Goal: Task Accomplishment & Management: Use online tool/utility

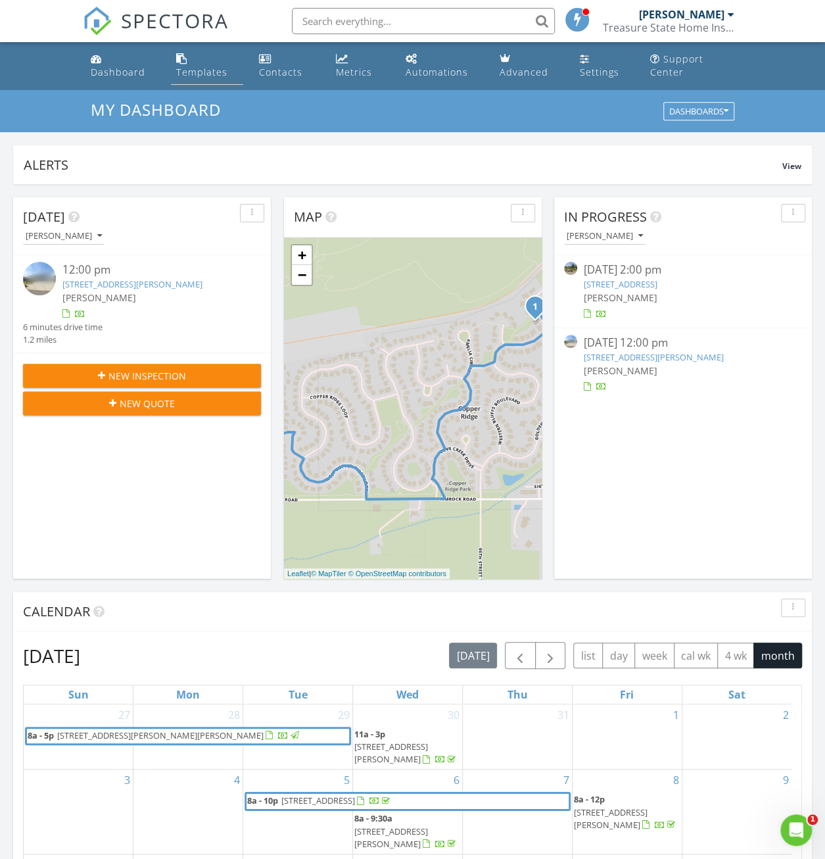
click at [199, 75] on div "Templates" at bounding box center [201, 72] width 51 height 12
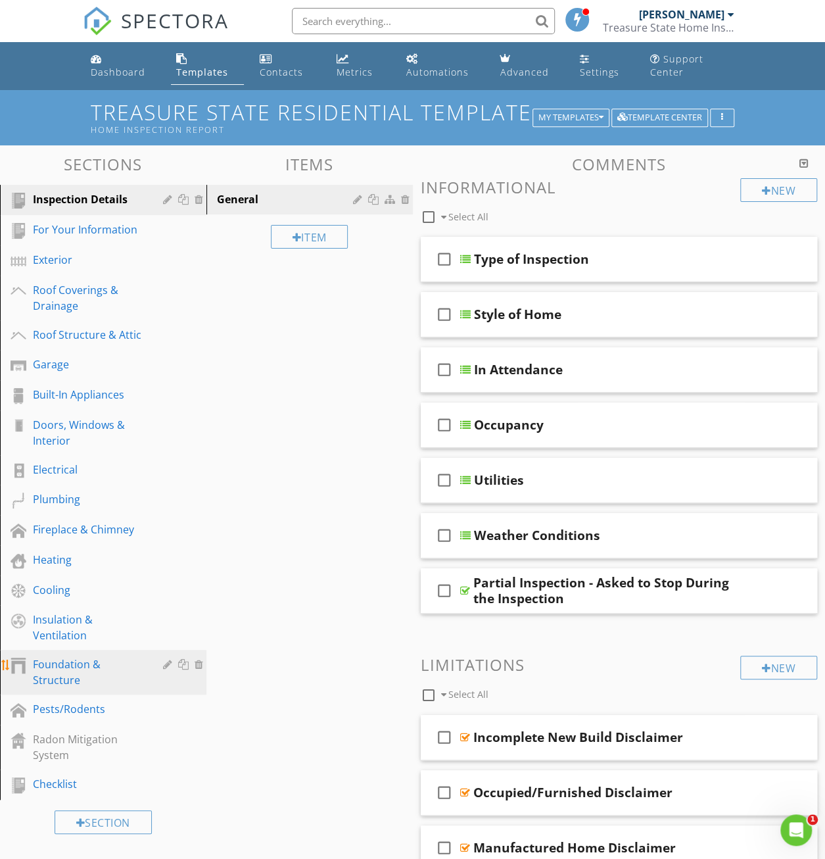
click at [70, 674] on div "Foundation & Structure" at bounding box center [88, 672] width 111 height 32
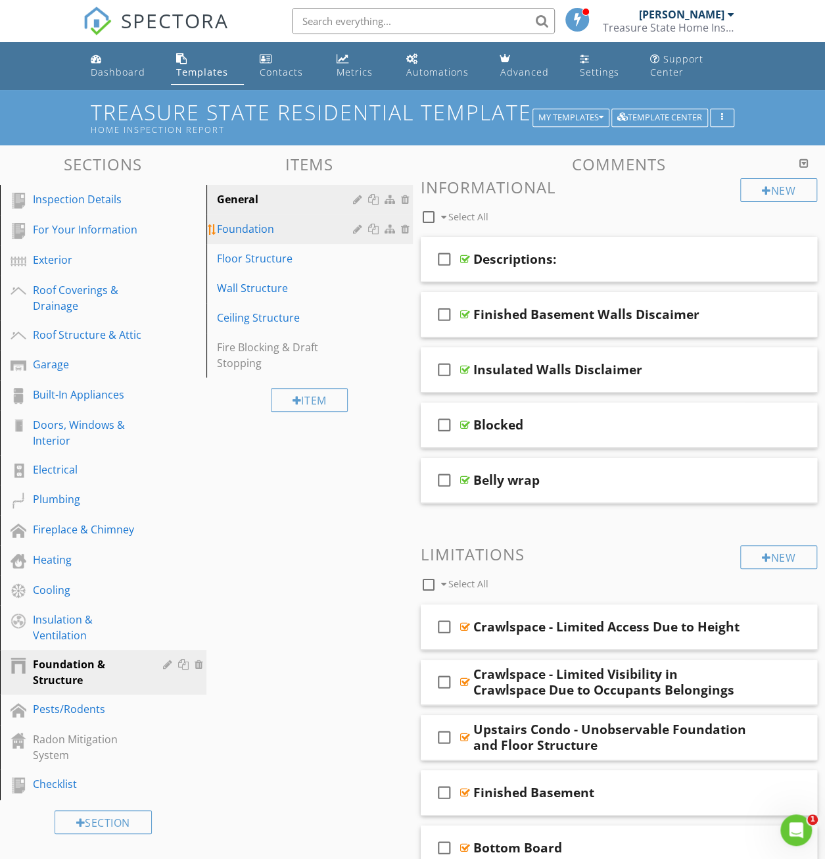
click at [281, 235] on div "Foundation" at bounding box center [287, 229] width 140 height 16
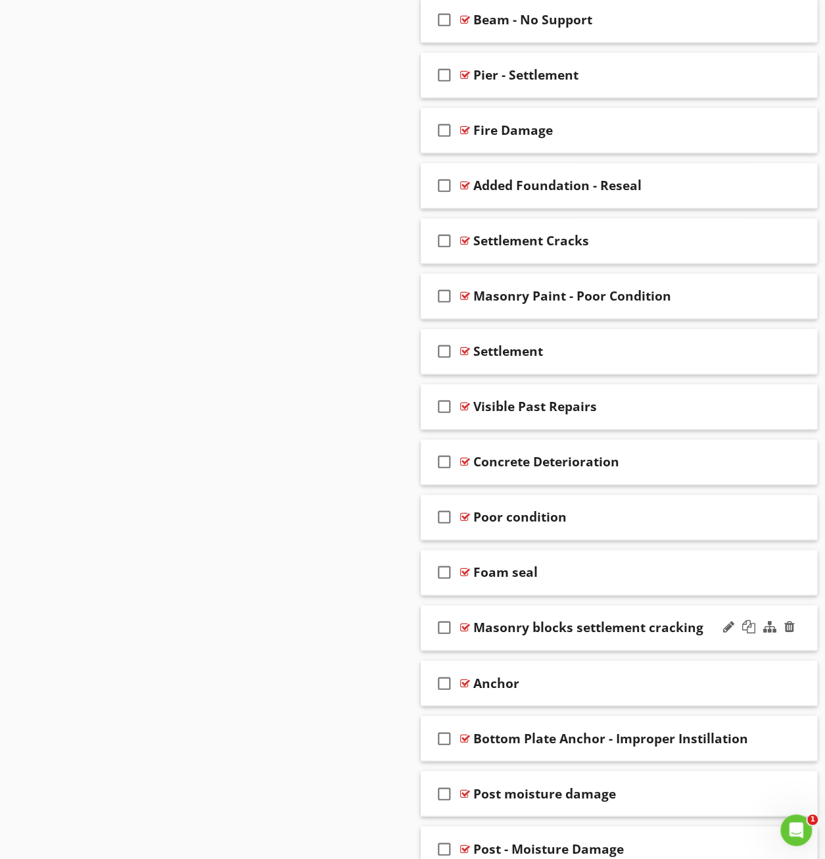
scroll to position [3090, 0]
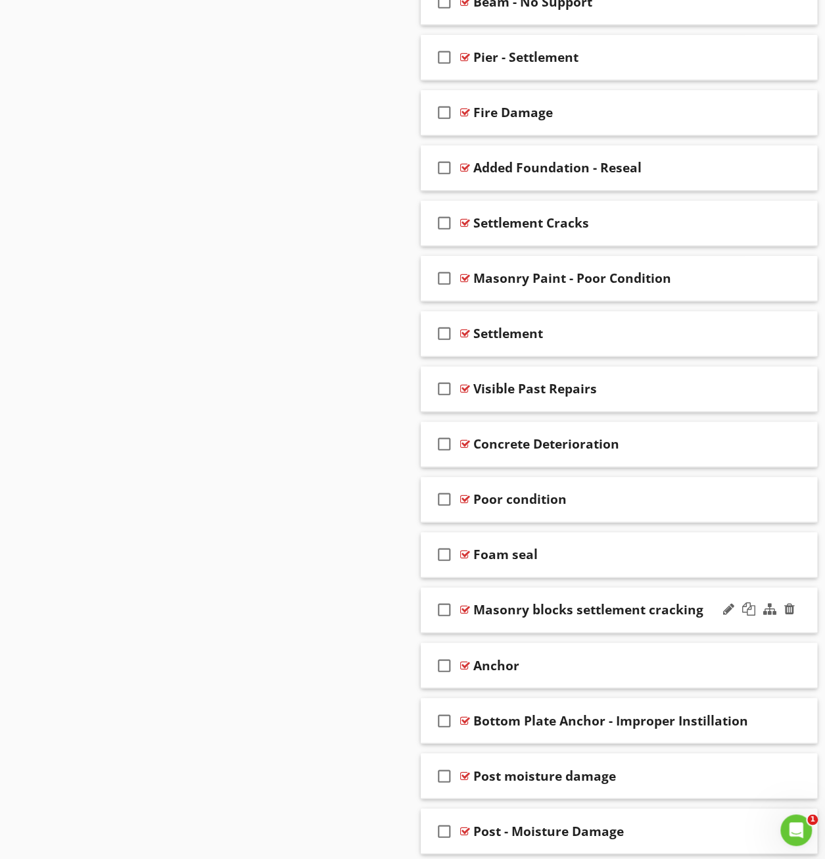
click at [463, 604] on div at bounding box center [465, 609] width 10 height 11
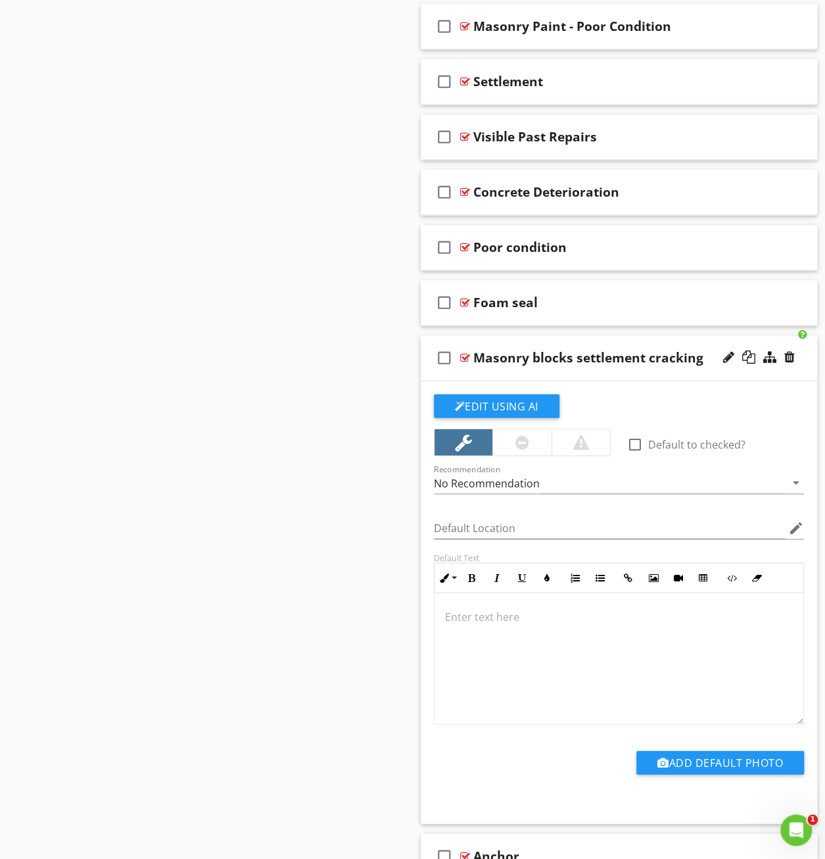
scroll to position [3418, 0]
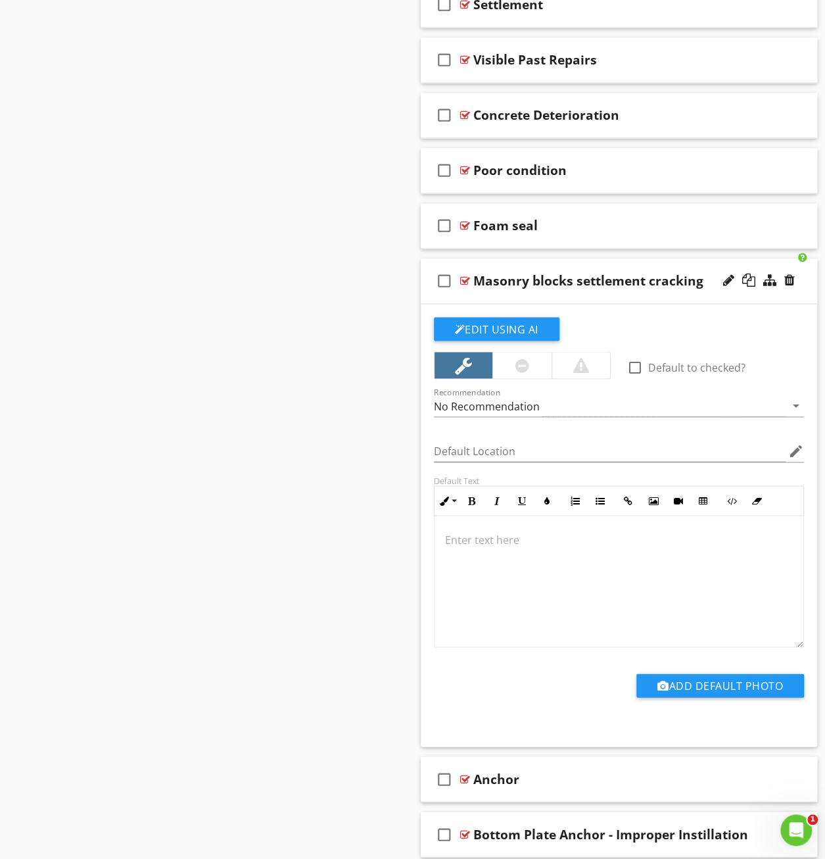
click at [463, 275] on div at bounding box center [465, 280] width 10 height 11
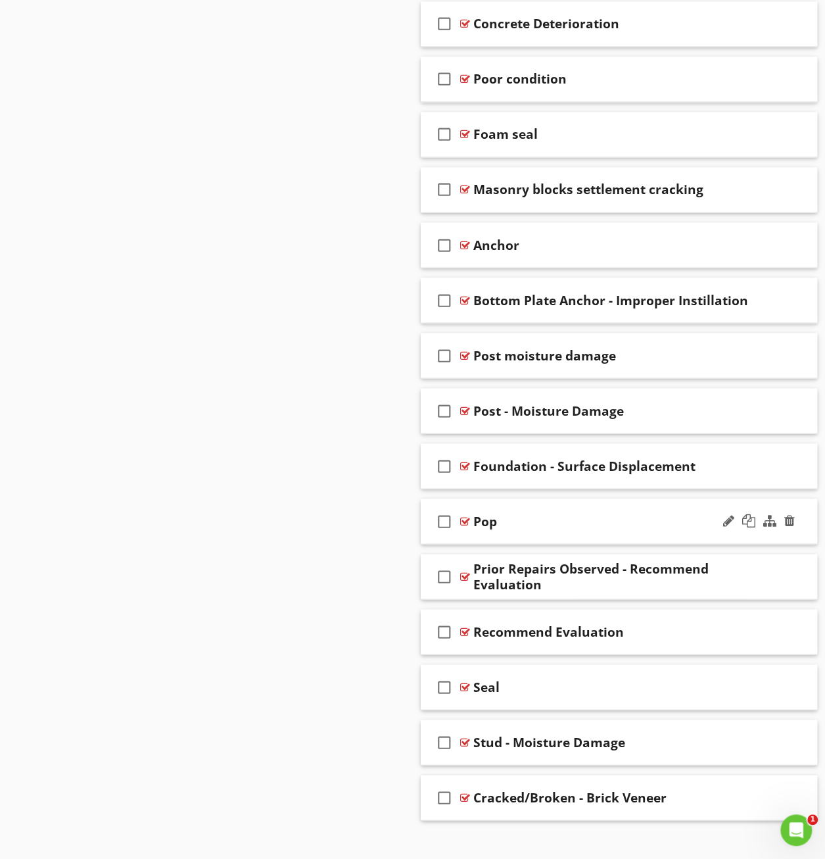
scroll to position [3510, 0]
click at [463, 791] on div at bounding box center [465, 796] width 10 height 11
click at [467, 791] on div at bounding box center [465, 796] width 10 height 11
click at [465, 791] on div at bounding box center [465, 796] width 10 height 11
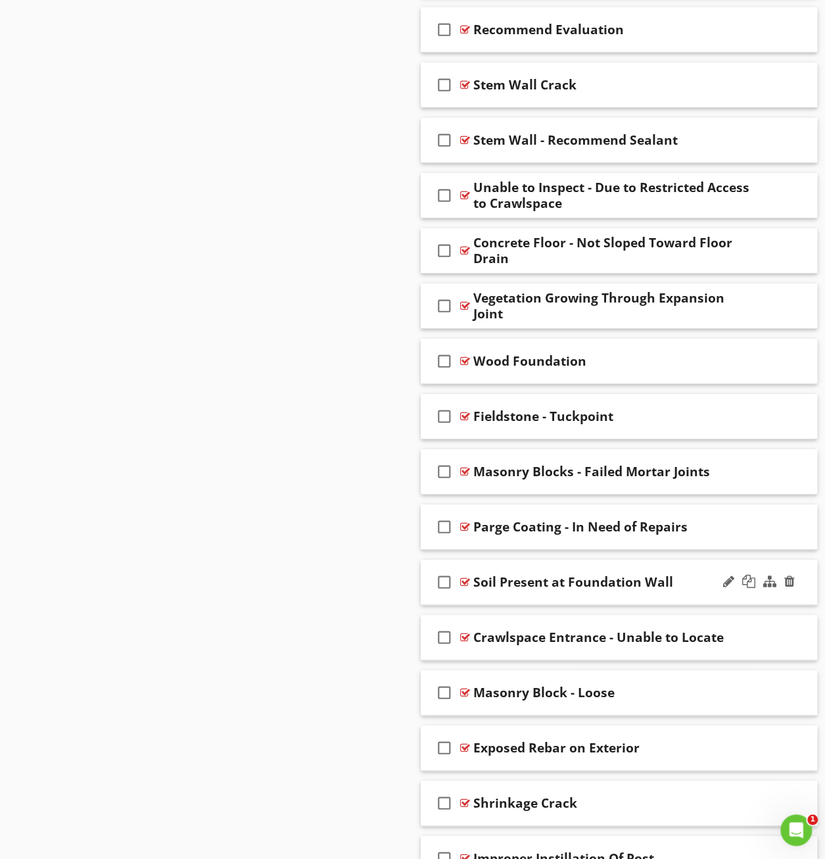
scroll to position [2196, 0]
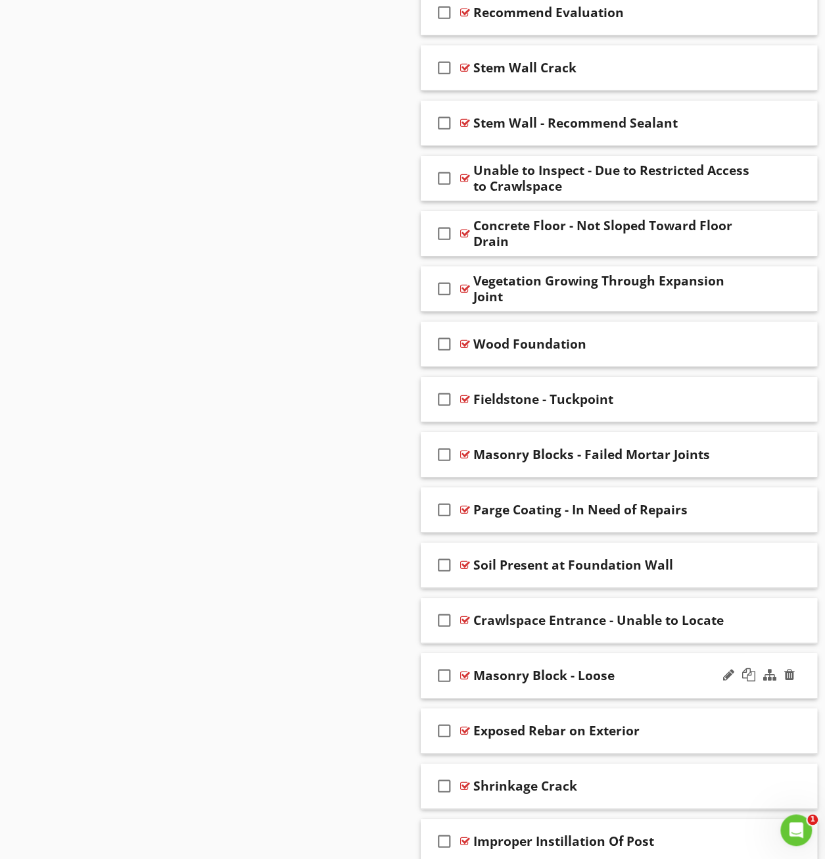
click at [465, 670] on div at bounding box center [465, 675] width 10 height 11
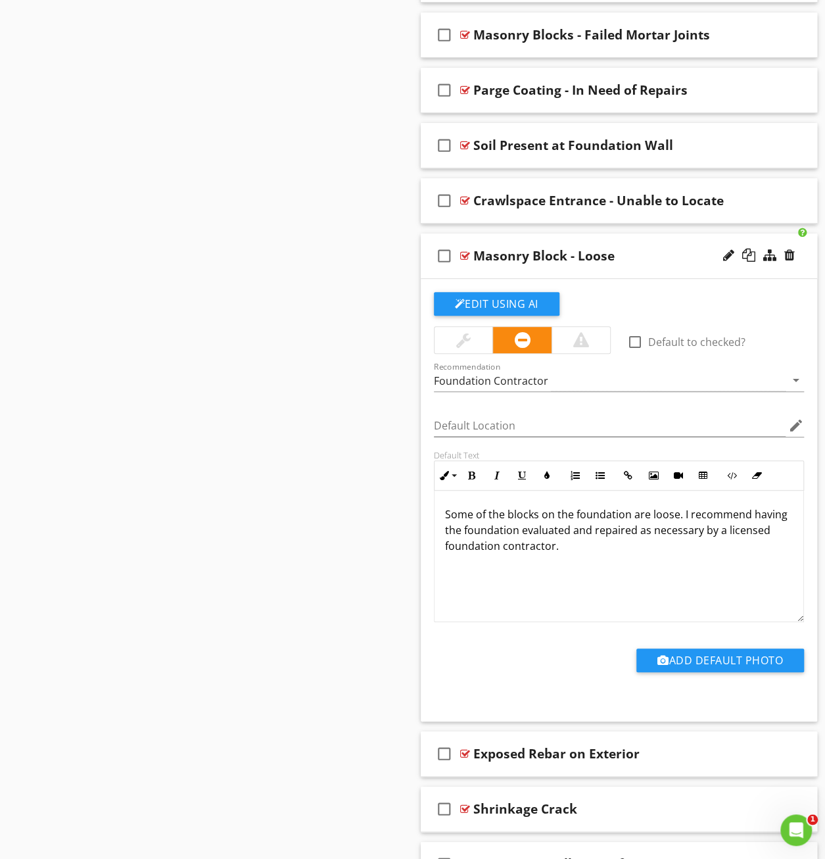
scroll to position [2656, 0]
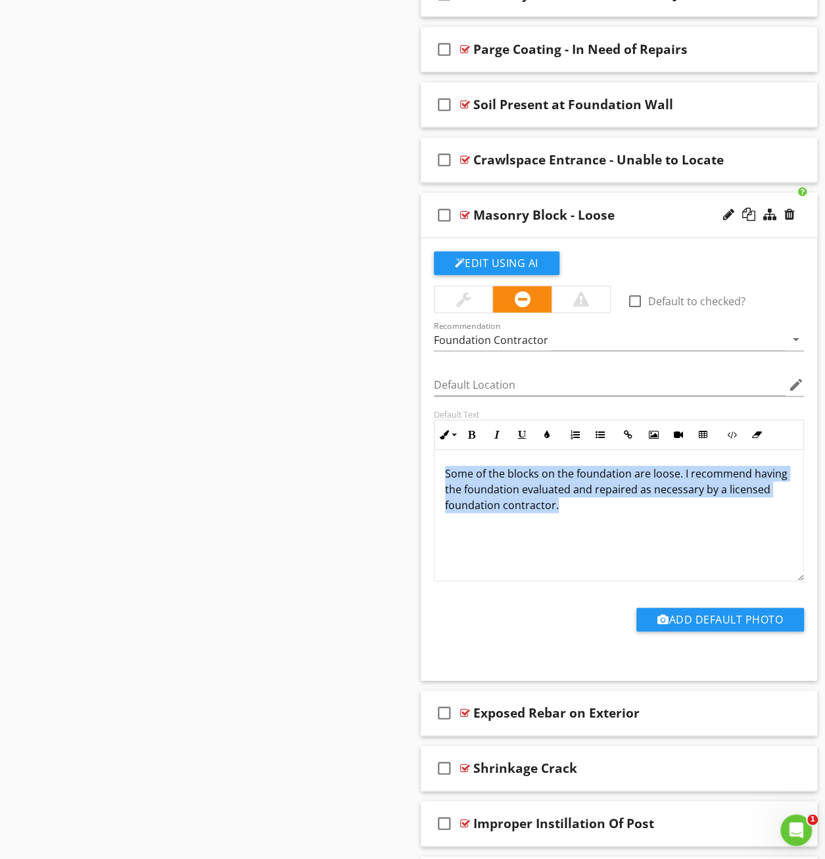
drag, startPoint x: 443, startPoint y: 462, endPoint x: 554, endPoint y: 478, distance: 111.6
click at [600, 504] on div "Some of the blocks on the foundation are loose. I recommend having the foundati…" at bounding box center [619, 515] width 369 height 131
copy p "Some of the blocks on the foundation are loose. I recommend having the foundati…"
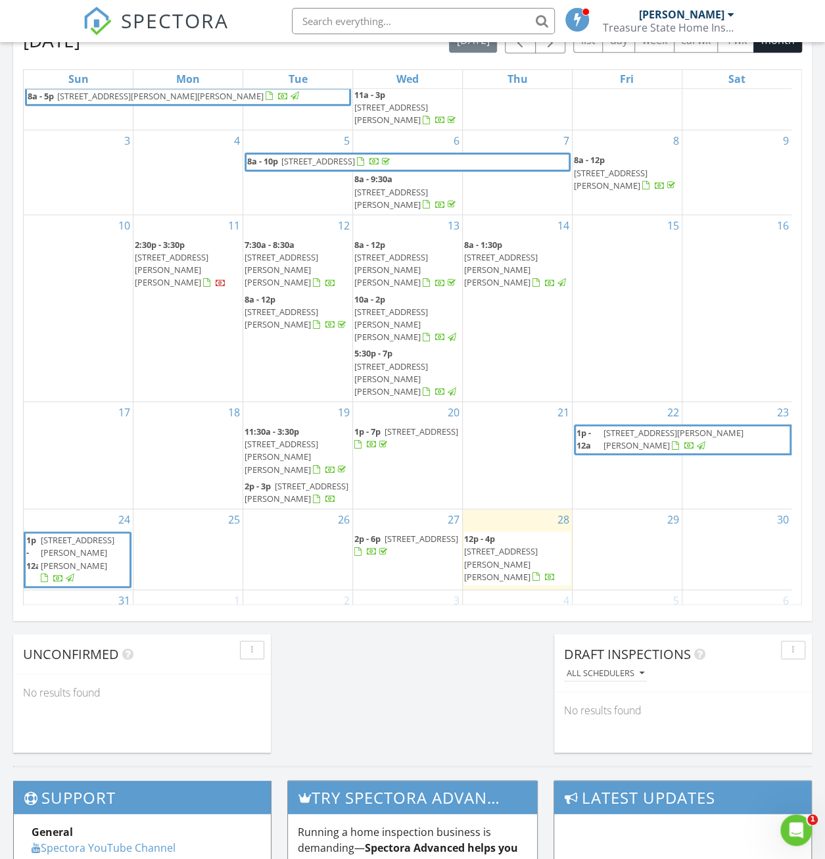
scroll to position [37, 0]
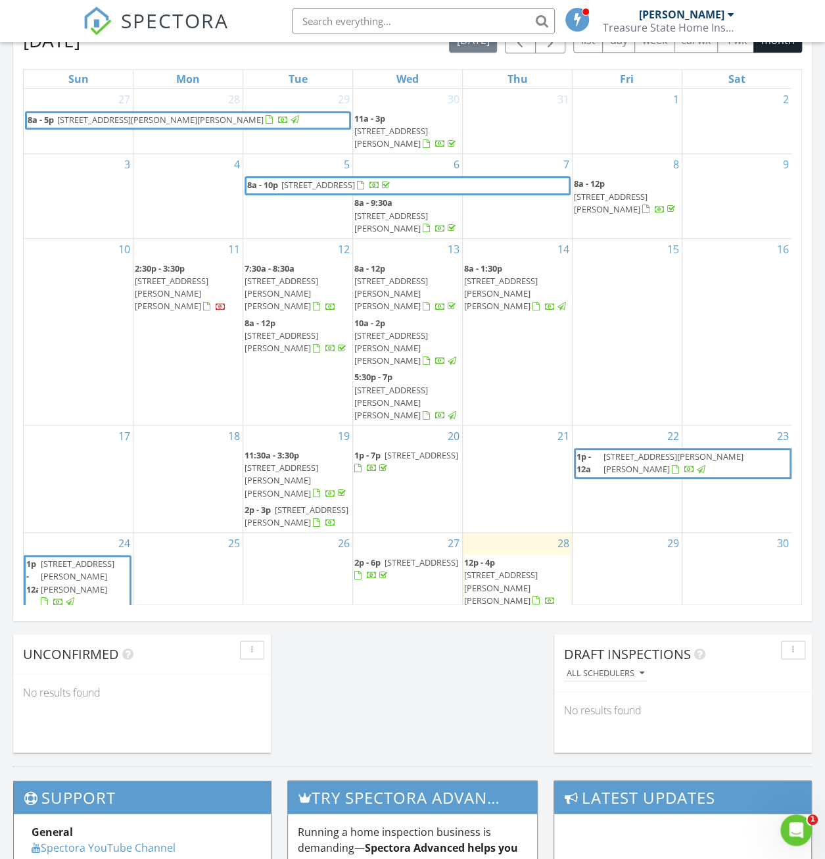
scroll to position [37, 0]
